Goal: Information Seeking & Learning: Learn about a topic

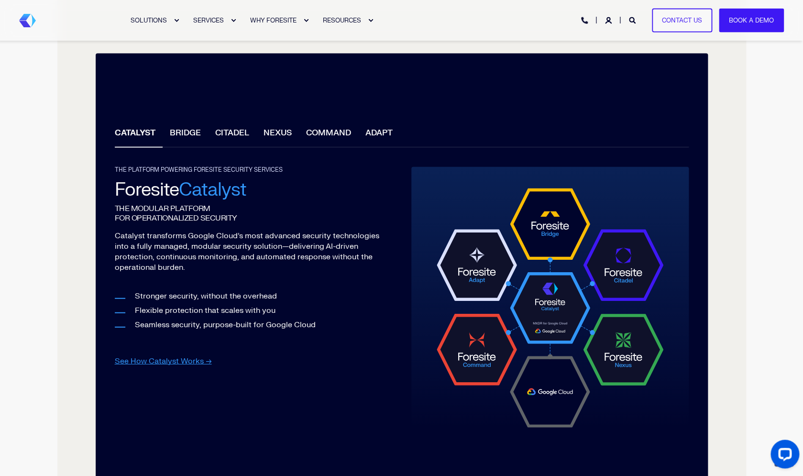
scroll to position [867, 0]
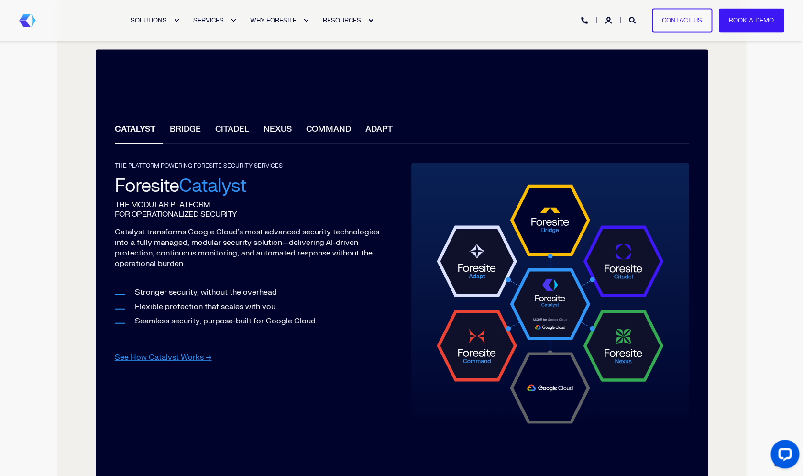
click at [190, 131] on li "BRIDGE" at bounding box center [185, 130] width 45 height 27
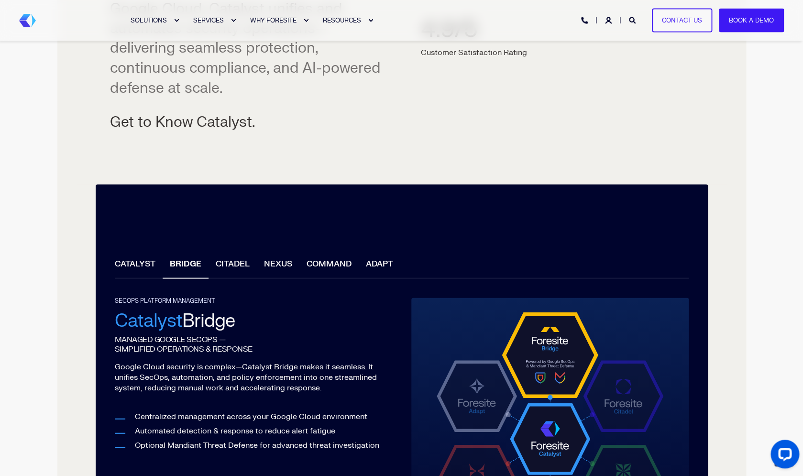
scroll to position [739, 0]
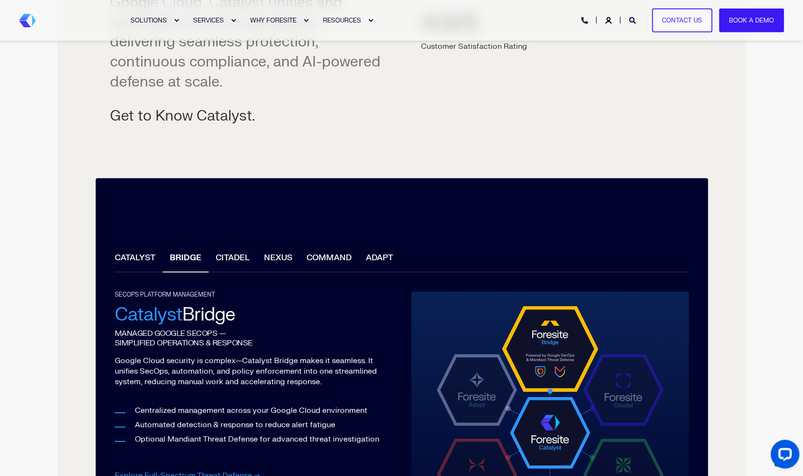
click at [267, 254] on li "NEXUS" at bounding box center [278, 258] width 43 height 27
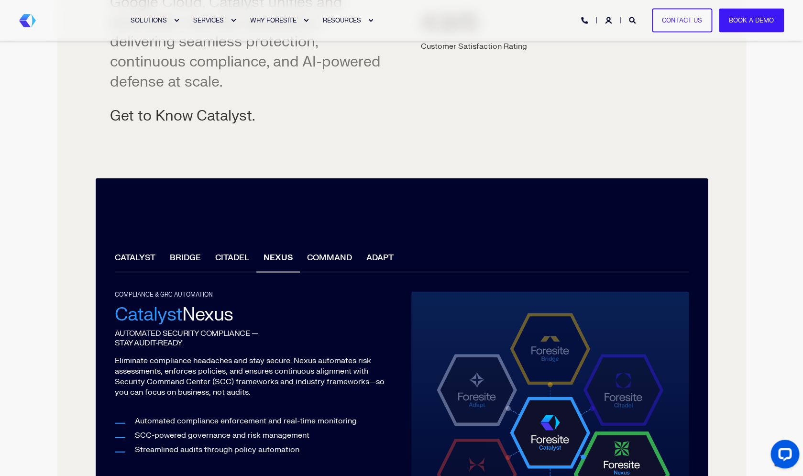
click at [334, 257] on li "COMMAND" at bounding box center [329, 258] width 59 height 27
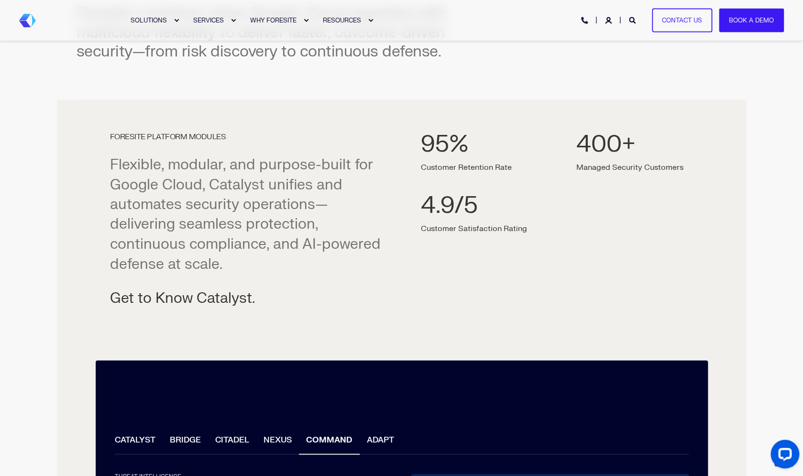
scroll to position [562, 0]
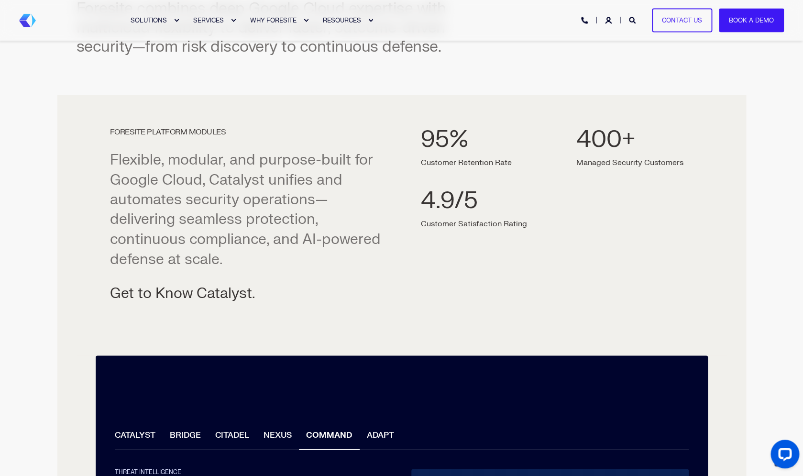
click at [543, 157] on div "95% Customer Retention Rate 4.9/5 Customer Satisfaction Rating" at bounding box center [479, 215] width 146 height 203
click at [538, 223] on div "95% Customer Retention Rate 4.9/5 Customer Satisfaction Rating" at bounding box center [479, 215] width 146 height 203
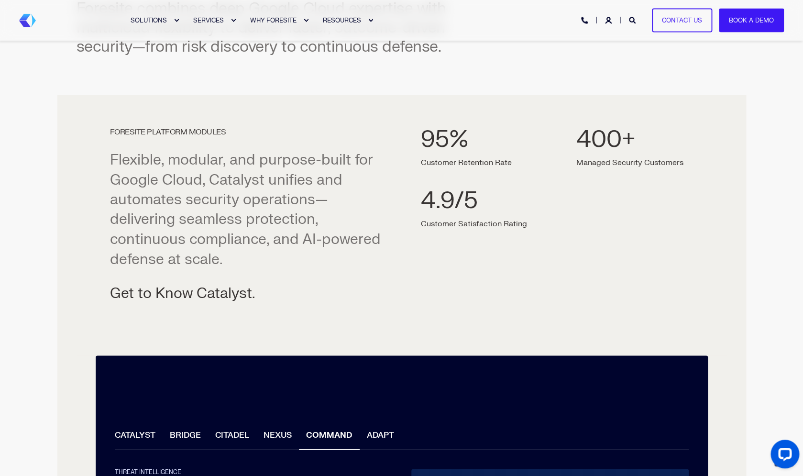
click at [538, 223] on div "95% Customer Retention Rate 4.9/5 Customer Satisfaction Rating" at bounding box center [479, 215] width 146 height 203
click at [548, 207] on div "95% Customer Retention Rate 4.9/5 Customer Satisfaction Rating" at bounding box center [479, 215] width 146 height 203
click at [582, 158] on div "400+ Managed Security Customers" at bounding box center [629, 147] width 107 height 38
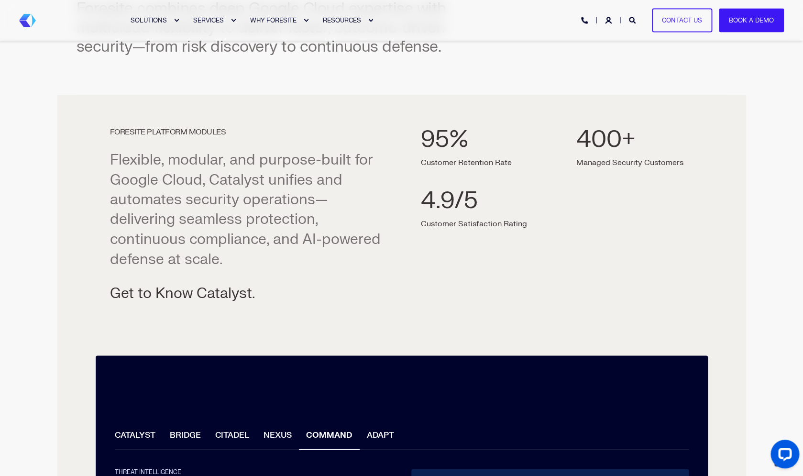
click at [464, 130] on div "95%" at bounding box center [474, 139] width 106 height 23
click at [520, 153] on div "95% Customer Retention Rate 4.9/5 Customer Satisfaction Rating" at bounding box center [474, 177] width 106 height 99
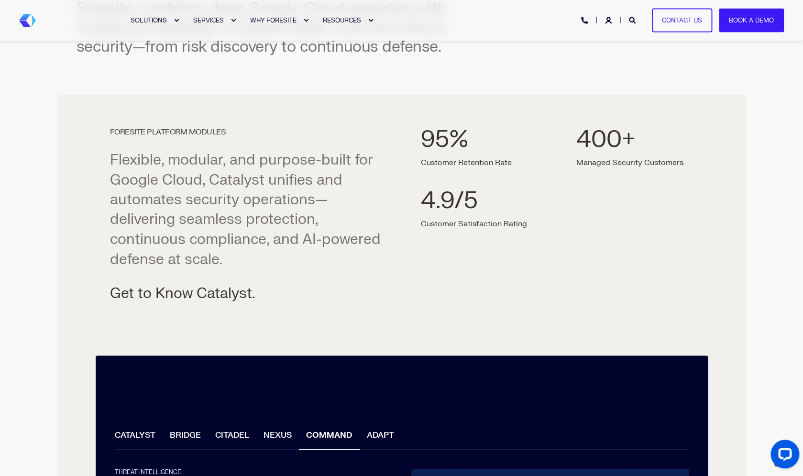
click at [520, 153] on div "95% Customer Retention Rate 4.9/5 Customer Satisfaction Rating" at bounding box center [474, 177] width 106 height 99
click at [605, 137] on div "400+" at bounding box center [629, 139] width 107 height 23
click at [468, 212] on div "4.9/5" at bounding box center [474, 200] width 106 height 23
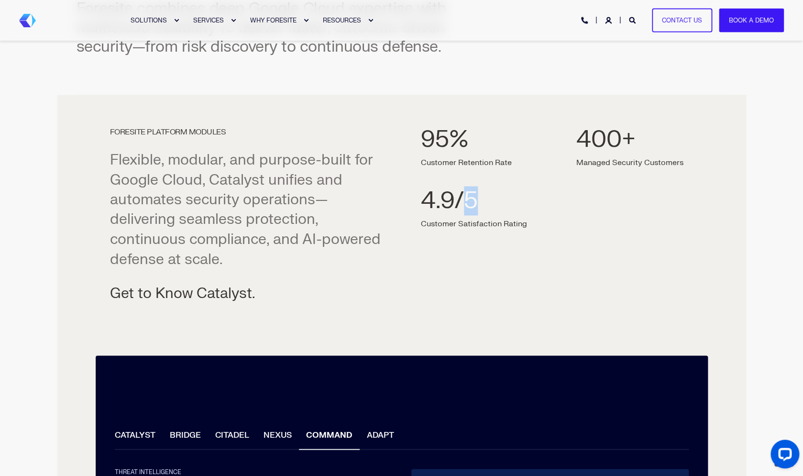
click at [468, 212] on div "4.9/5" at bounding box center [474, 200] width 106 height 23
click at [533, 222] on div "95% Customer Retention Rate 4.9/5 Customer Satisfaction Rating" at bounding box center [479, 215] width 146 height 203
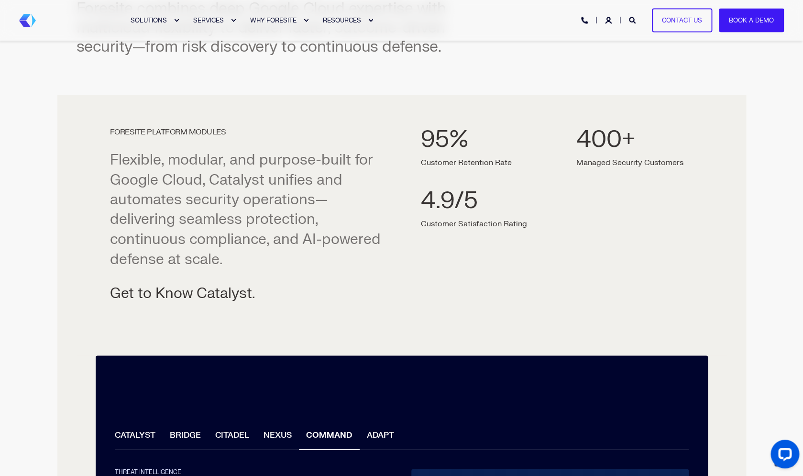
click at [533, 199] on div "95% Customer Retention Rate 4.9/5 Customer Satisfaction Rating" at bounding box center [479, 215] width 146 height 203
click at [529, 138] on div "95% Customer Retention Rate 4.9/5 Customer Satisfaction Rating" at bounding box center [479, 215] width 146 height 203
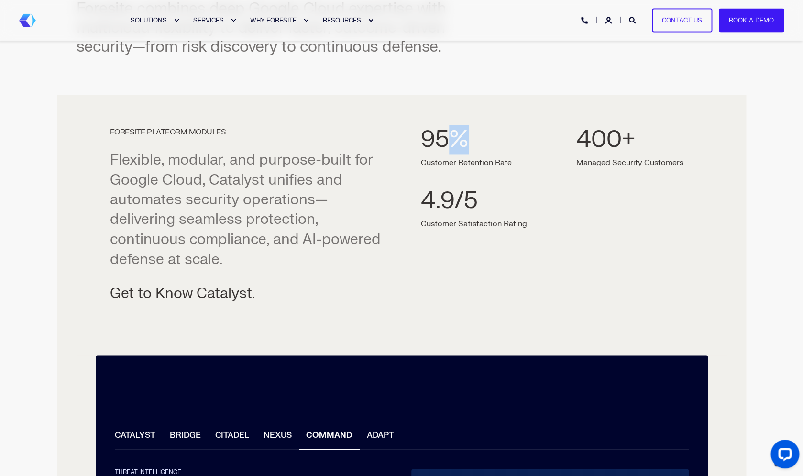
click at [529, 138] on div "95% Customer Retention Rate 4.9/5 Customer Satisfaction Rating" at bounding box center [479, 215] width 146 height 203
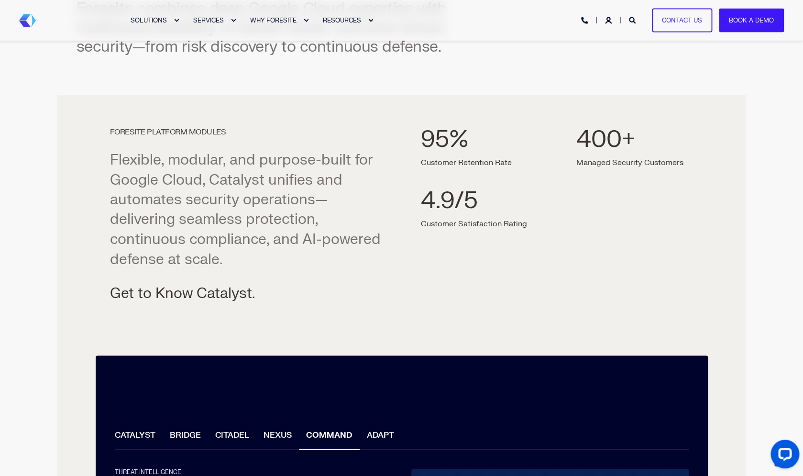
click at [609, 142] on div "400+" at bounding box center [629, 139] width 107 height 23
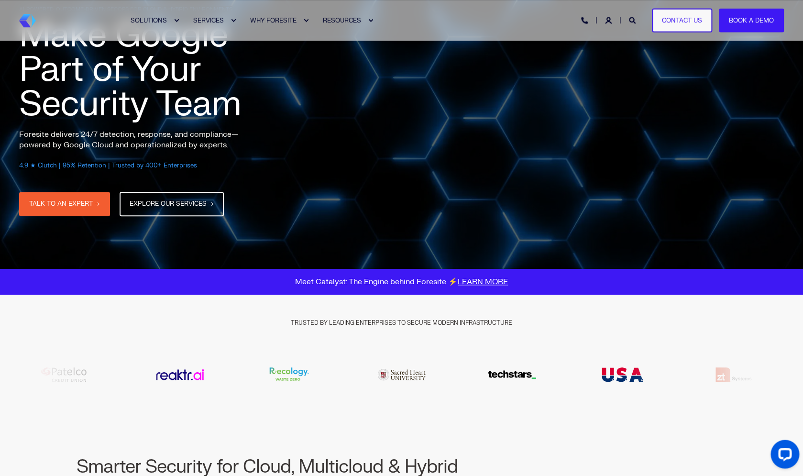
scroll to position [76, 0]
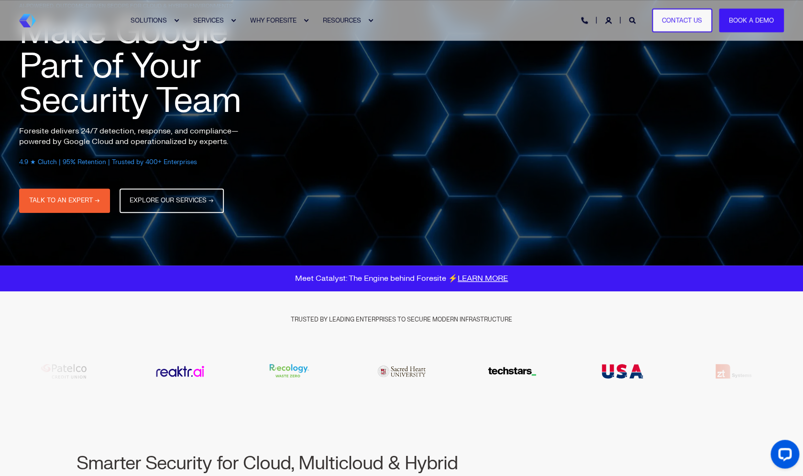
click at [633, 375] on img "18 / 20" at bounding box center [623, 371] width 96 height 29
click at [560, 378] on img "18 / 20" at bounding box center [512, 371] width 96 height 29
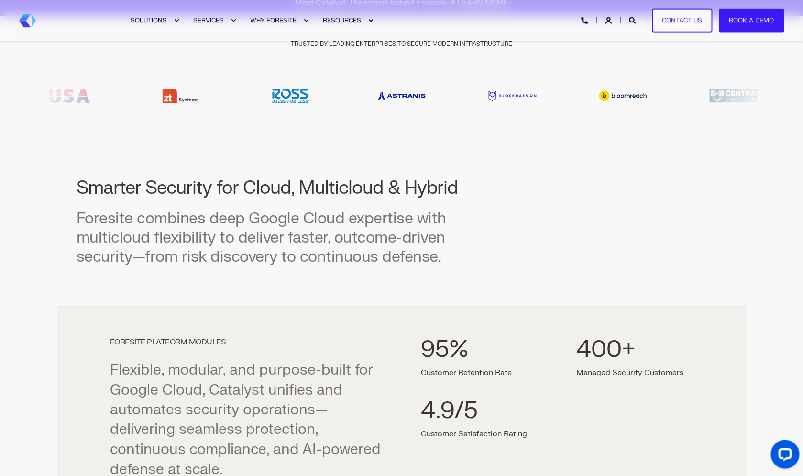
scroll to position [358, 0]
